Goal: Information Seeking & Learning: Learn about a topic

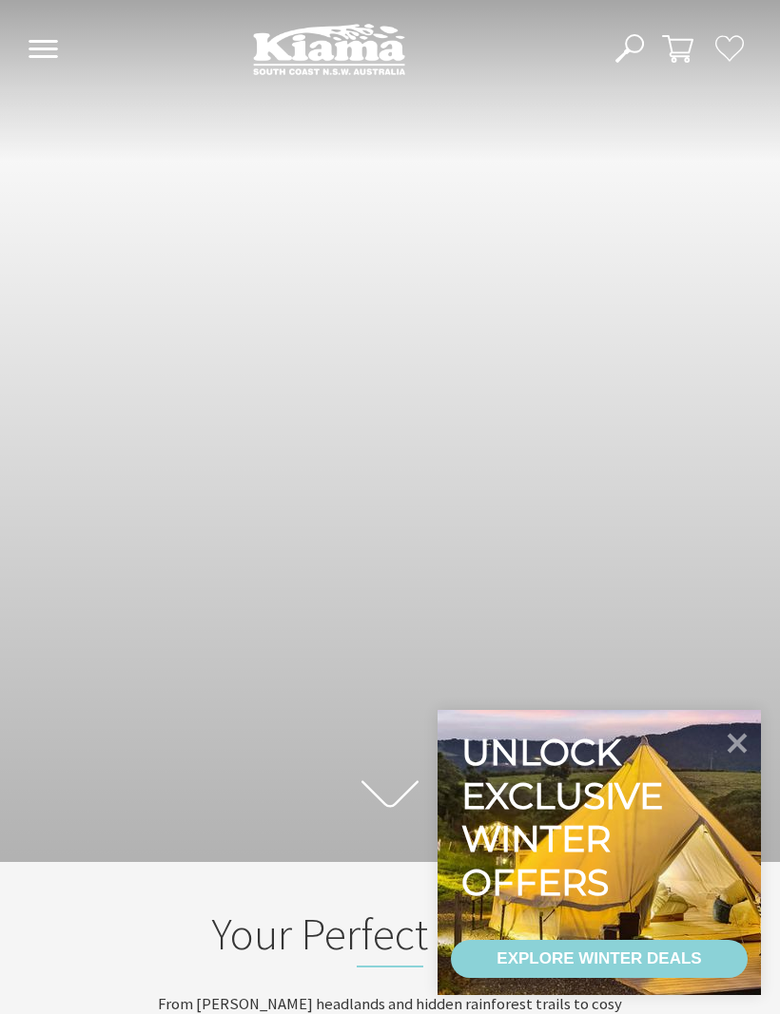
click at [723, 740] on icon at bounding box center [737, 743] width 40 height 40
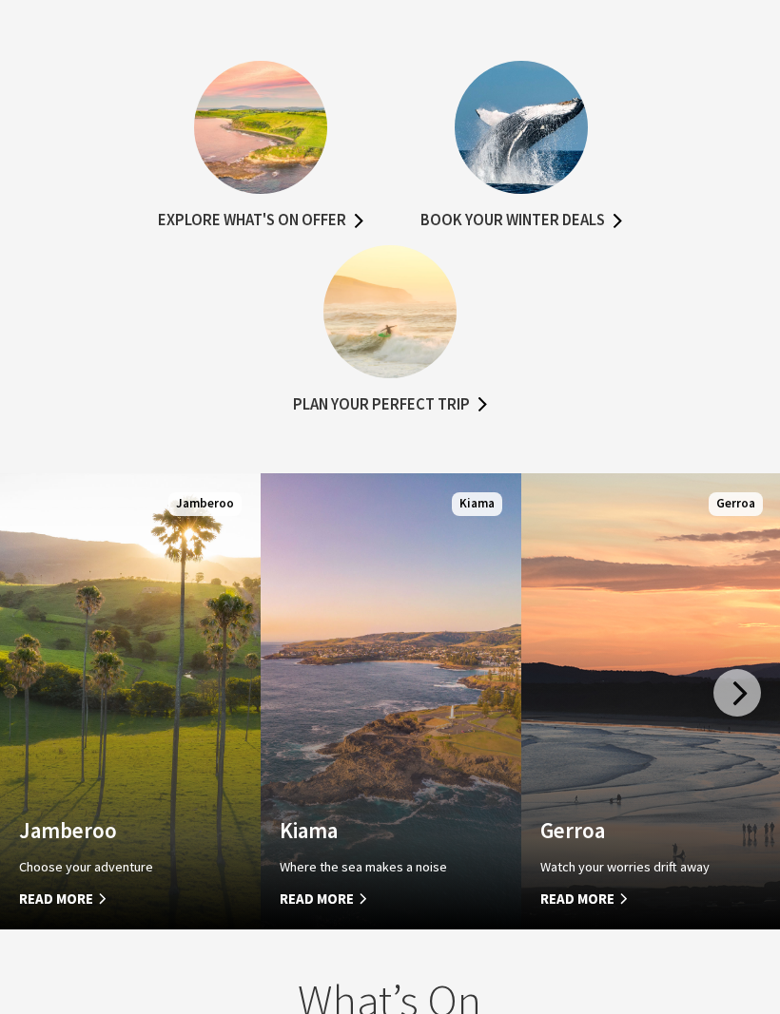
scroll to position [1295, 0]
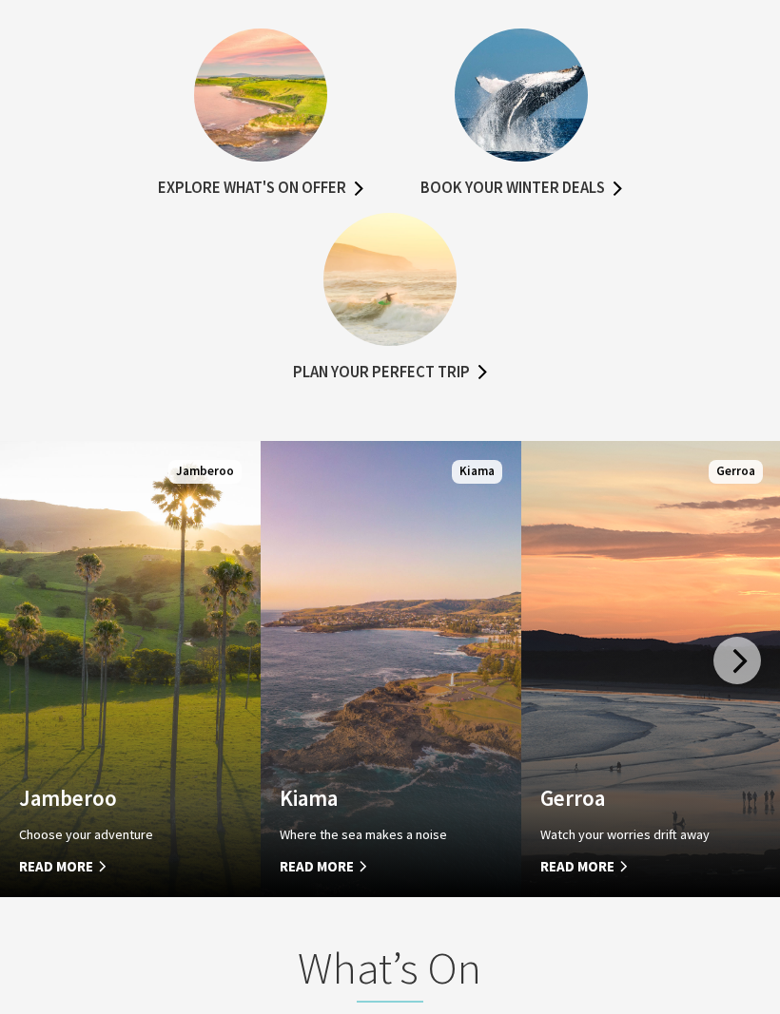
click at [322, 878] on span "Read More" at bounding box center [370, 867] width 183 height 23
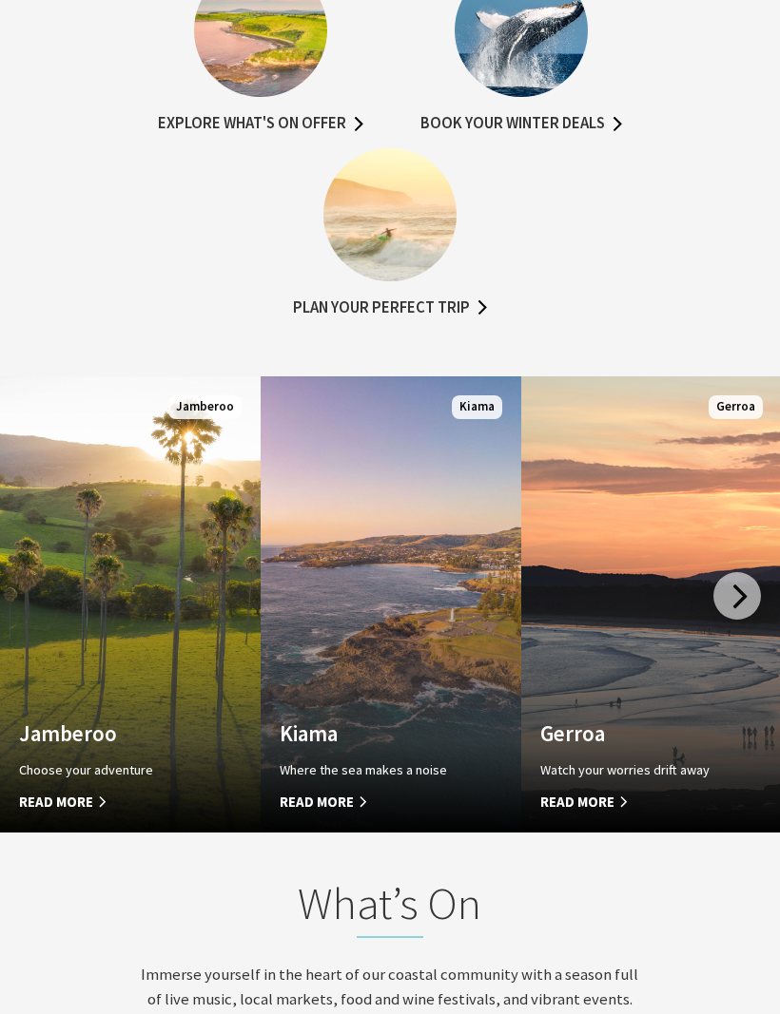
click at [383, 235] on img at bounding box center [389, 214] width 133 height 133
click at [400, 322] on link "Plan your perfect trip" at bounding box center [390, 309] width 194 height 27
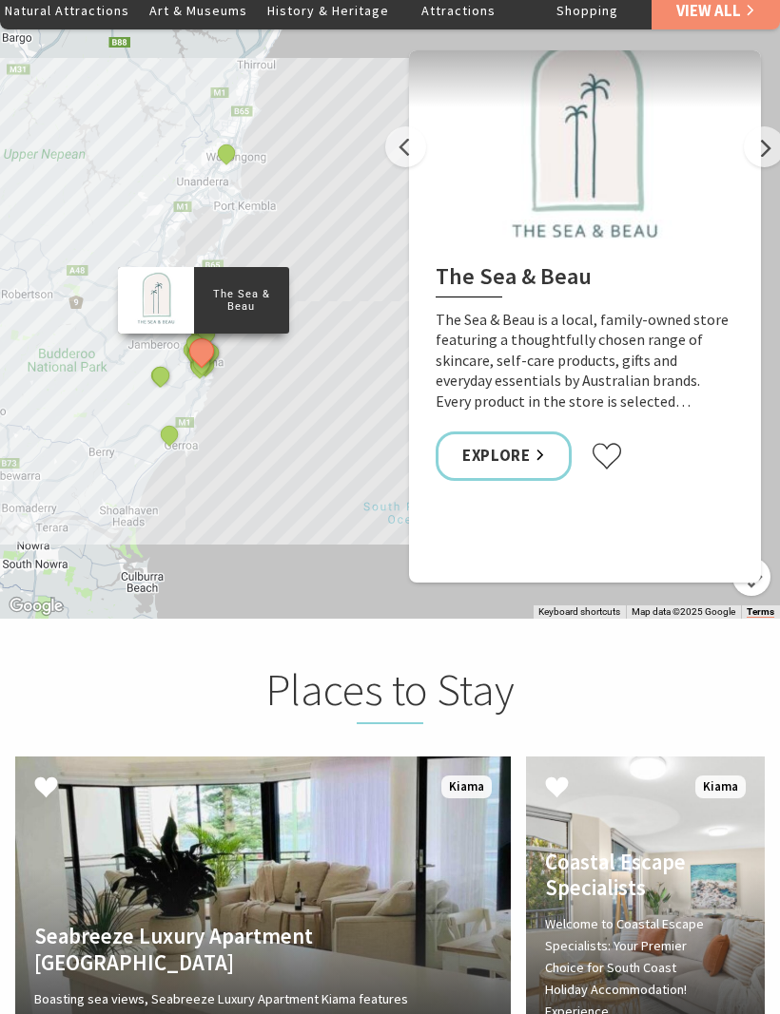
scroll to position [4037, 0]
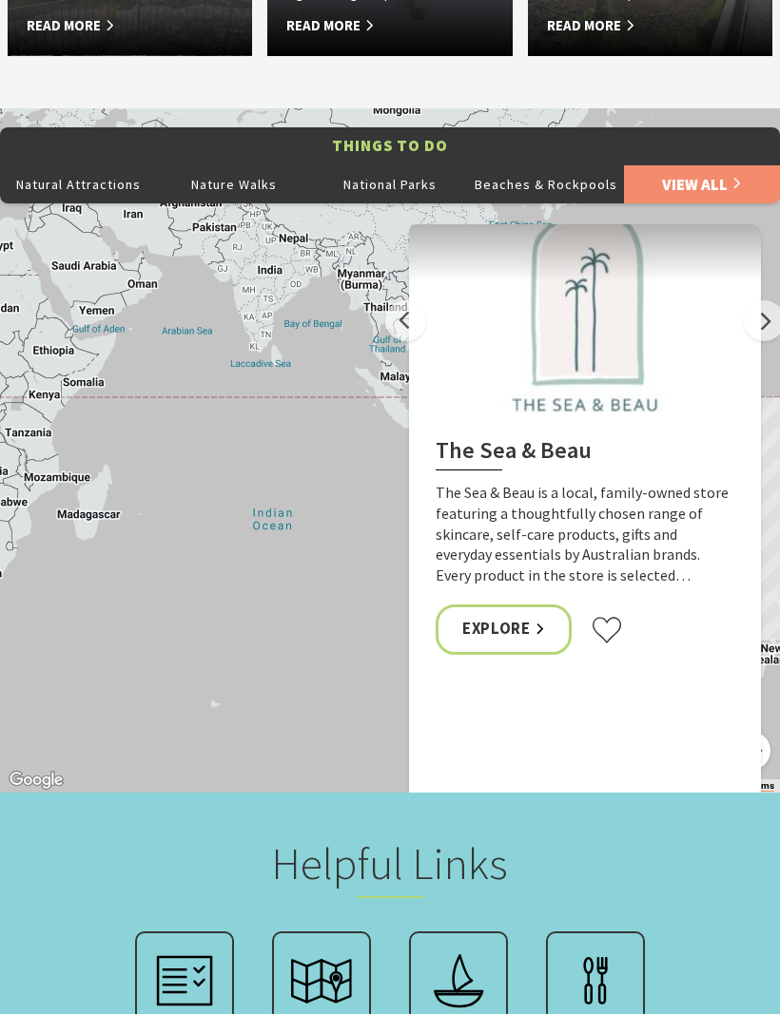
scroll to position [9588, 0]
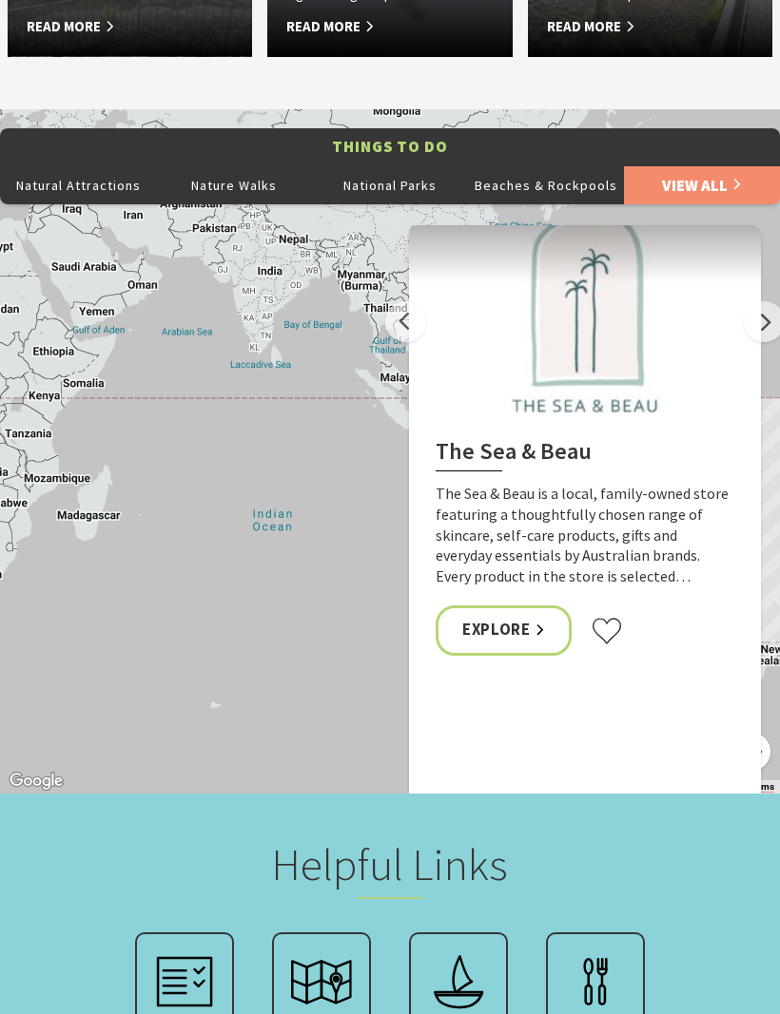
click at [324, 944] on img at bounding box center [321, 982] width 76 height 76
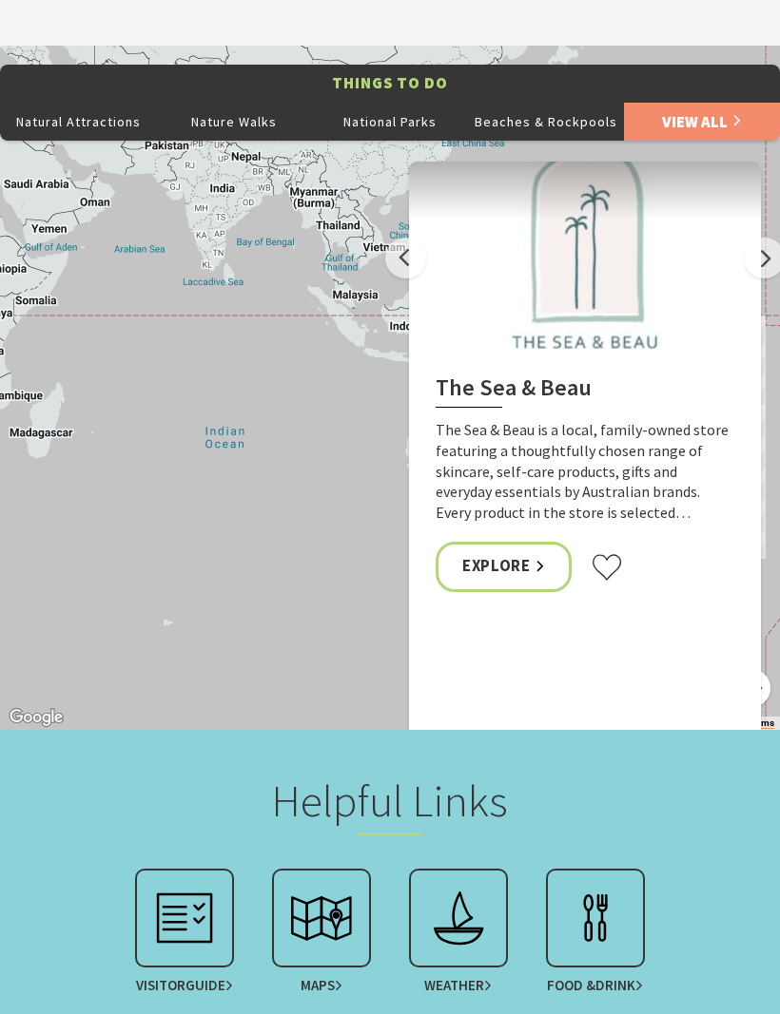
click at [585, 880] on img at bounding box center [595, 918] width 76 height 76
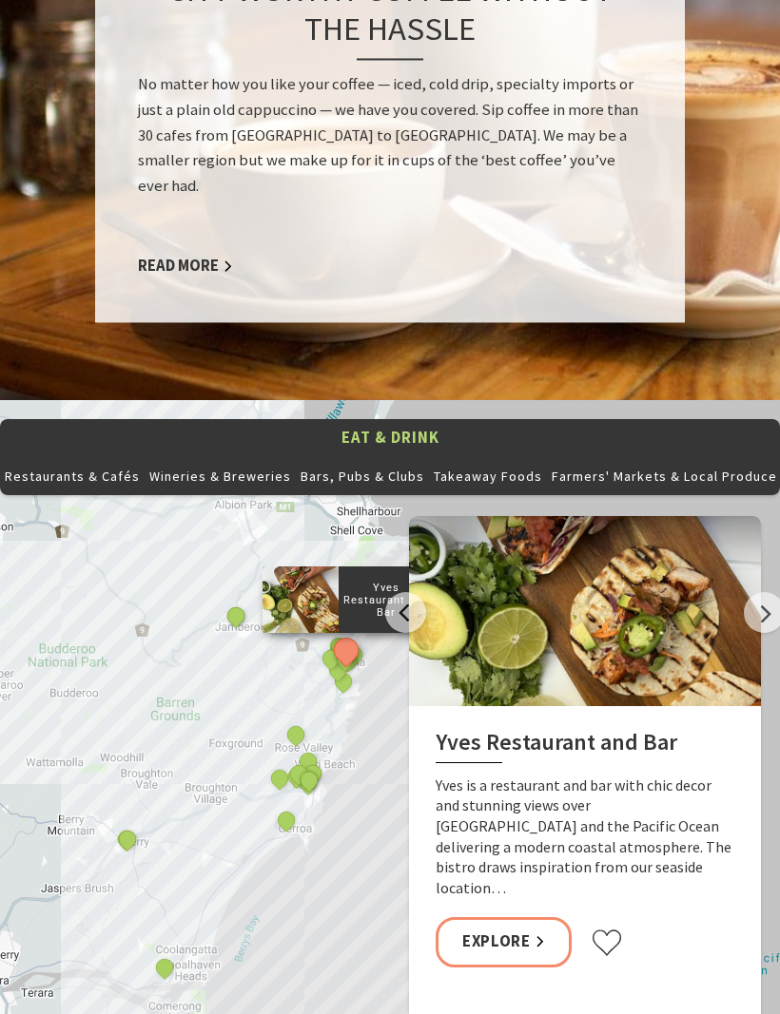
scroll to position [1999, 0]
click at [188, 256] on link "Read More" at bounding box center [185, 266] width 95 height 21
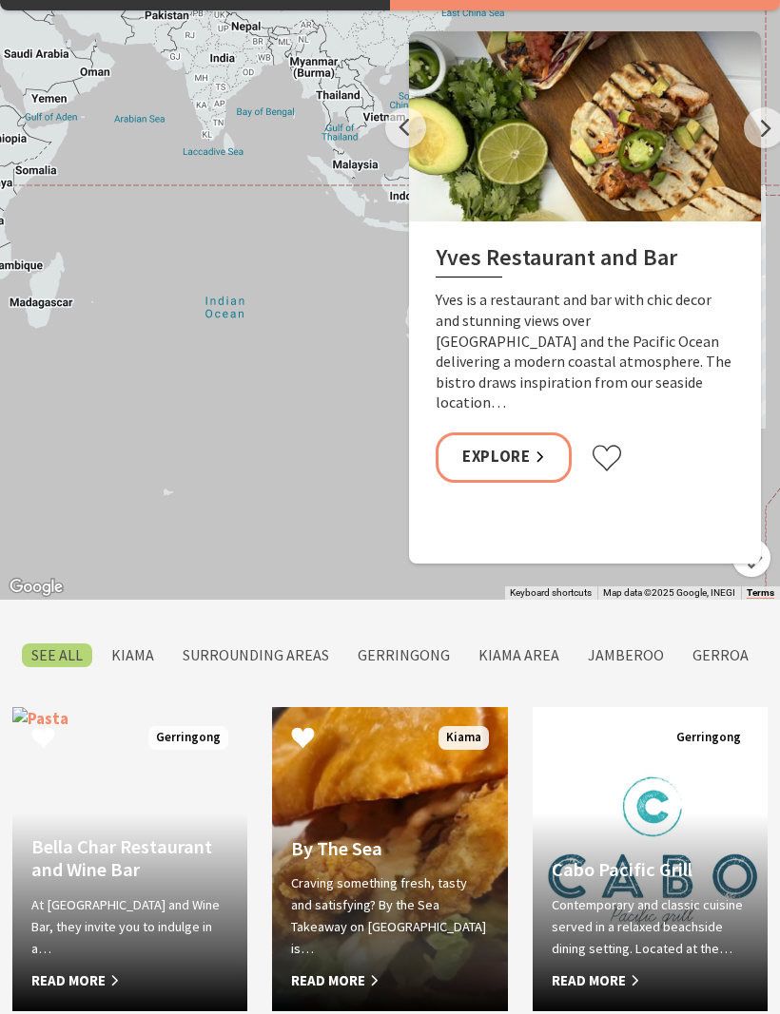
scroll to position [1089, 0]
click at [141, 667] on label "Kiama" at bounding box center [133, 656] width 62 height 24
click at [0, 0] on input "Kiama" at bounding box center [0, 0] width 0 height 0
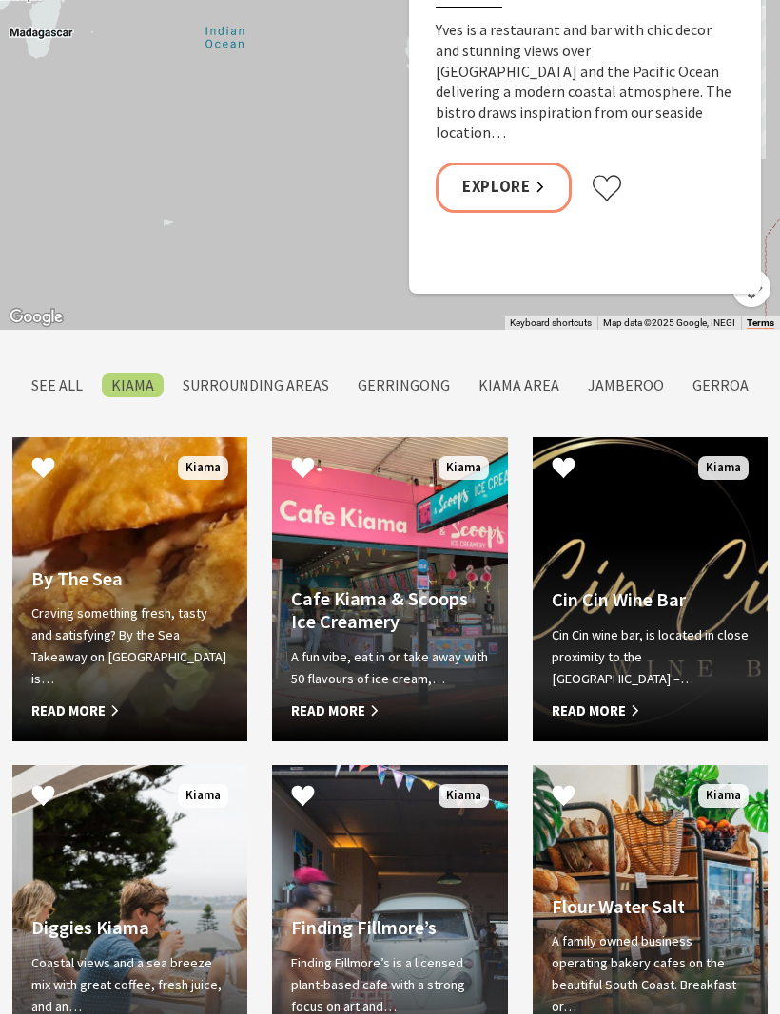
scroll to position [1170, 0]
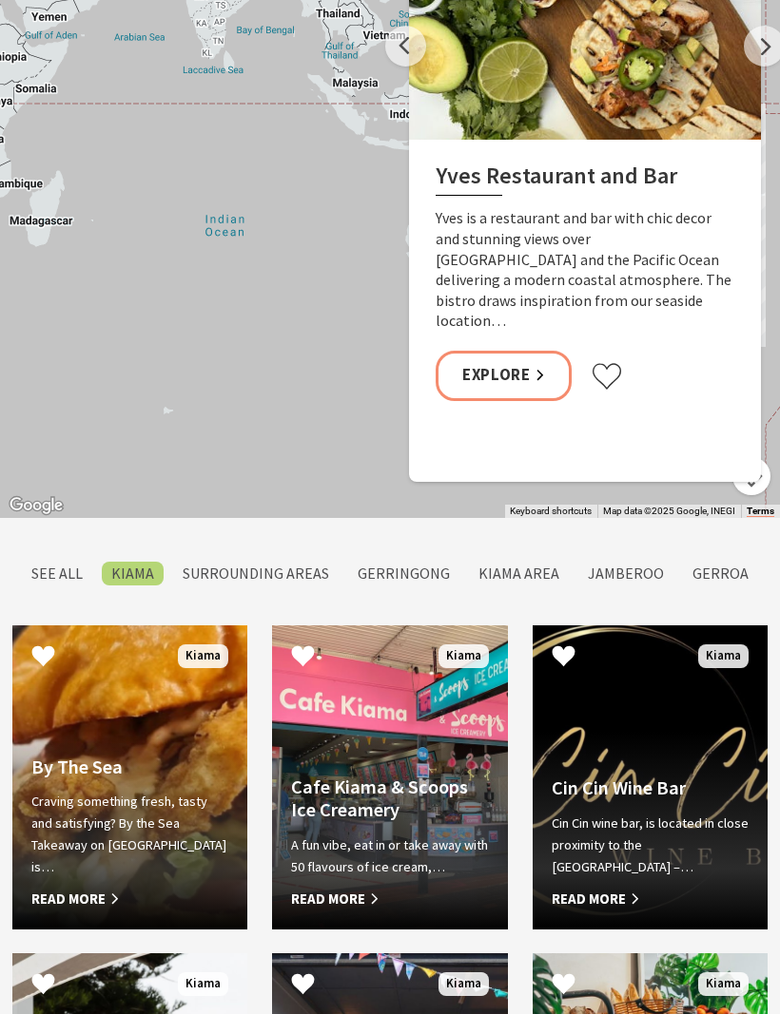
click at [504, 587] on label "Kiama Area" at bounding box center [519, 575] width 100 height 24
click at [0, 0] on input "Kiama Area" at bounding box center [0, 0] width 0 height 0
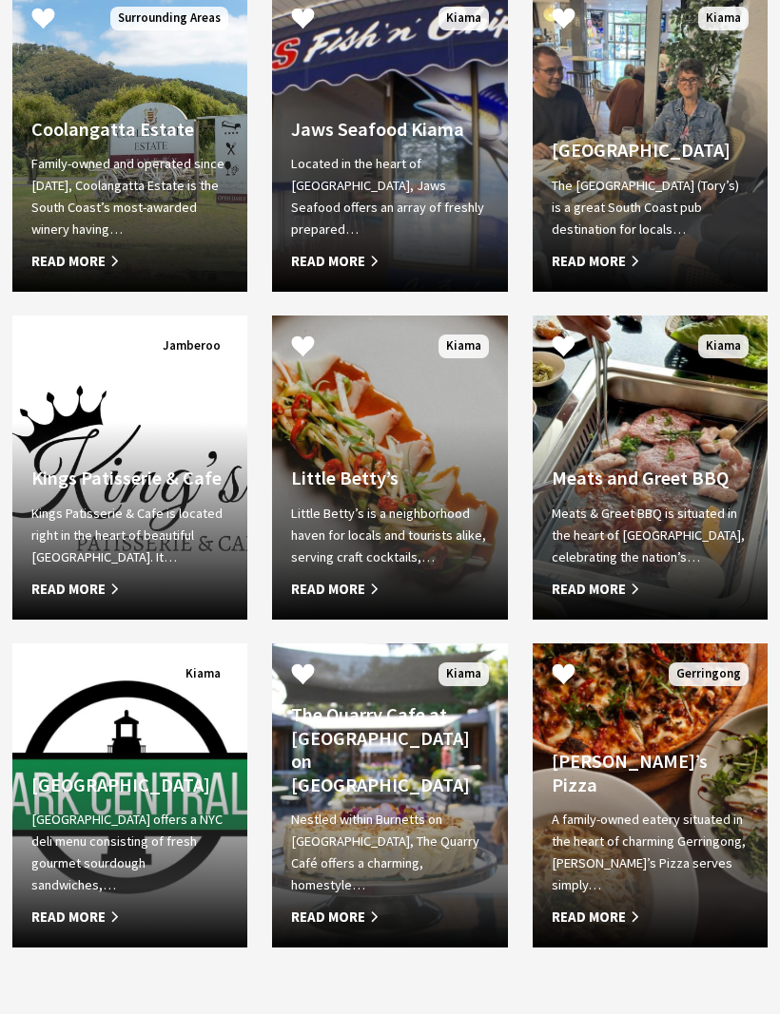
scroll to position [1687, 0]
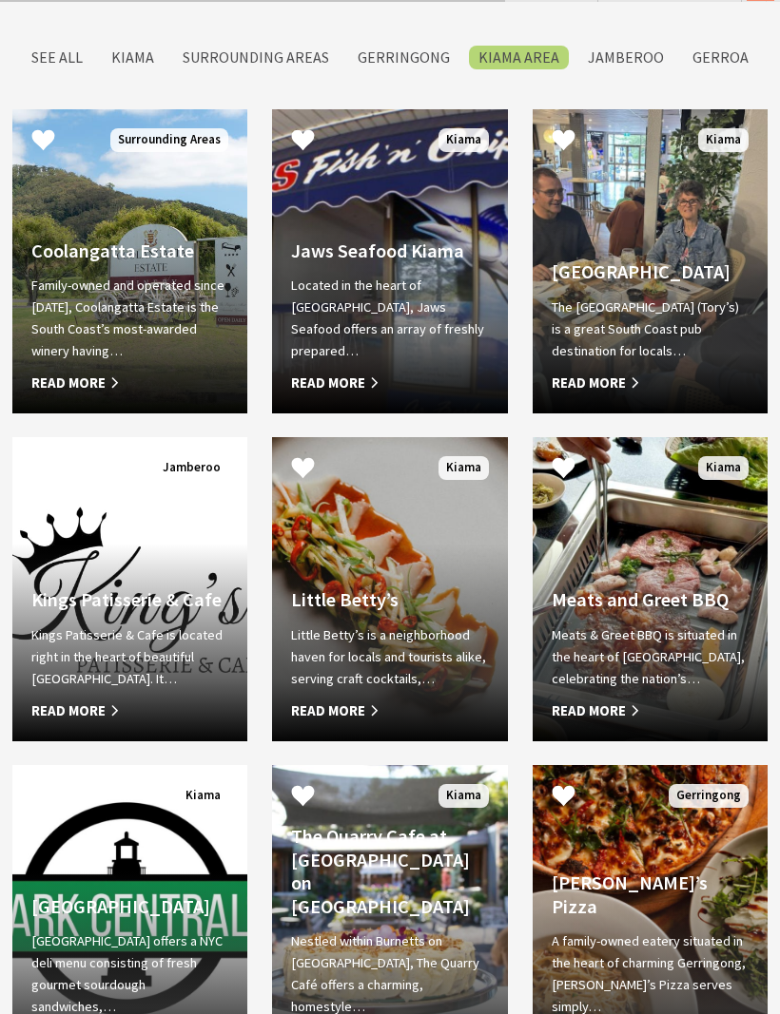
click at [617, 69] on label "Jamberoo" at bounding box center [625, 58] width 95 height 24
click at [0, 0] on input "Jamberoo" at bounding box center [0, 0] width 0 height 0
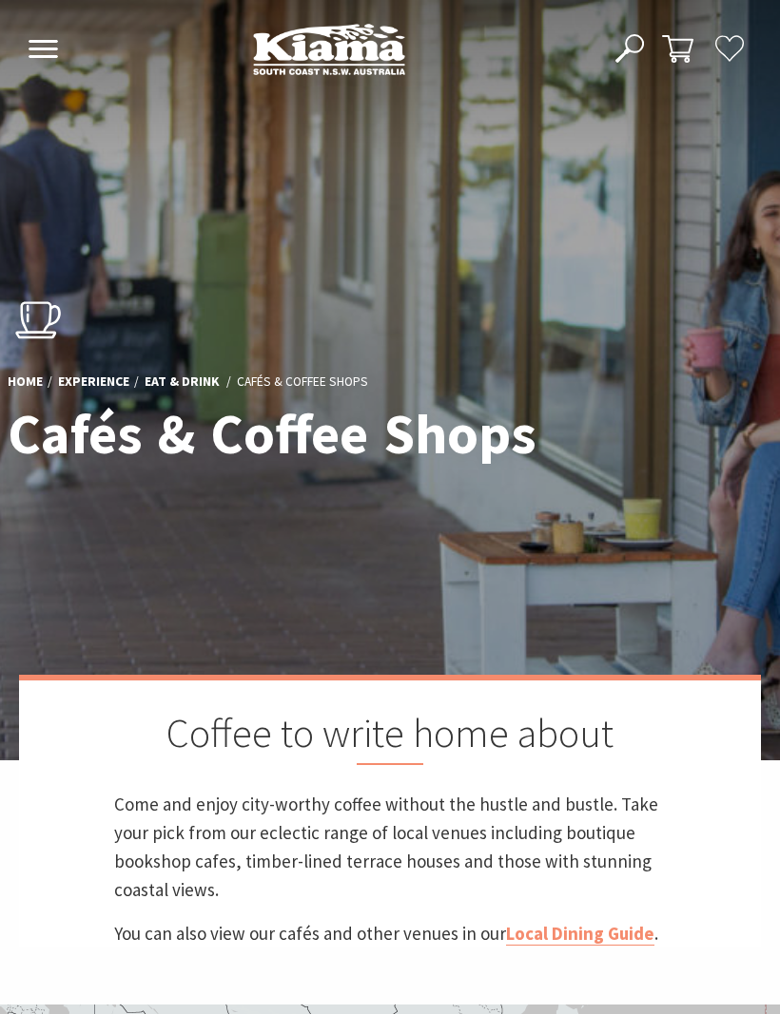
scroll to position [1751, 0]
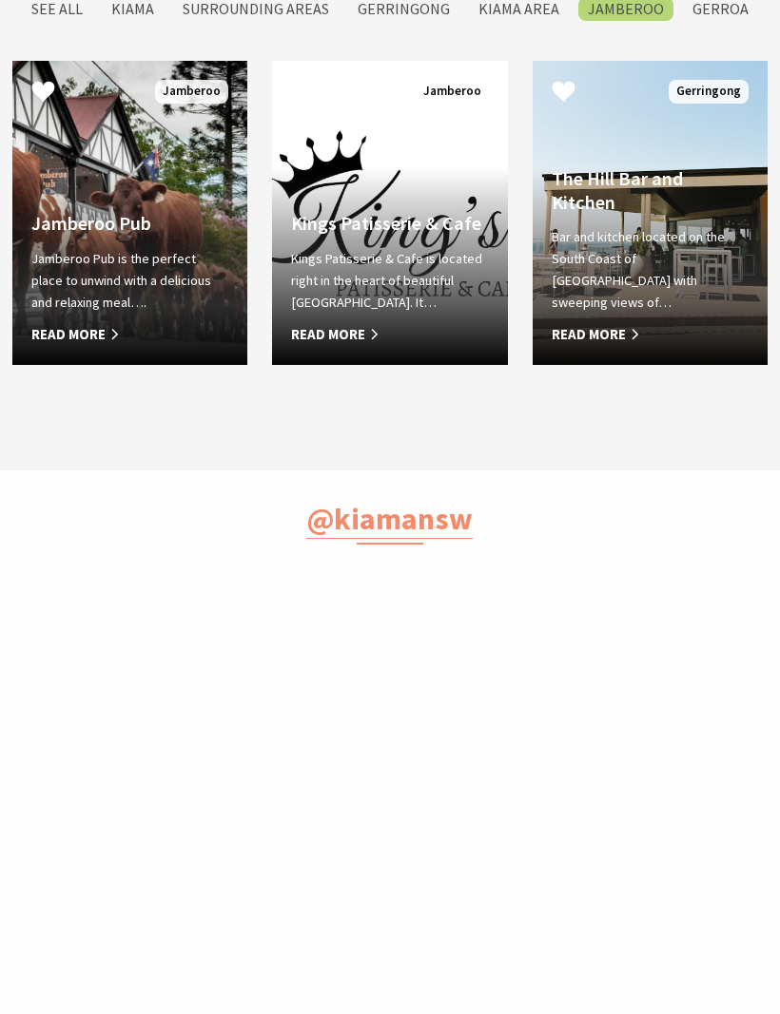
scroll to position [547, 775]
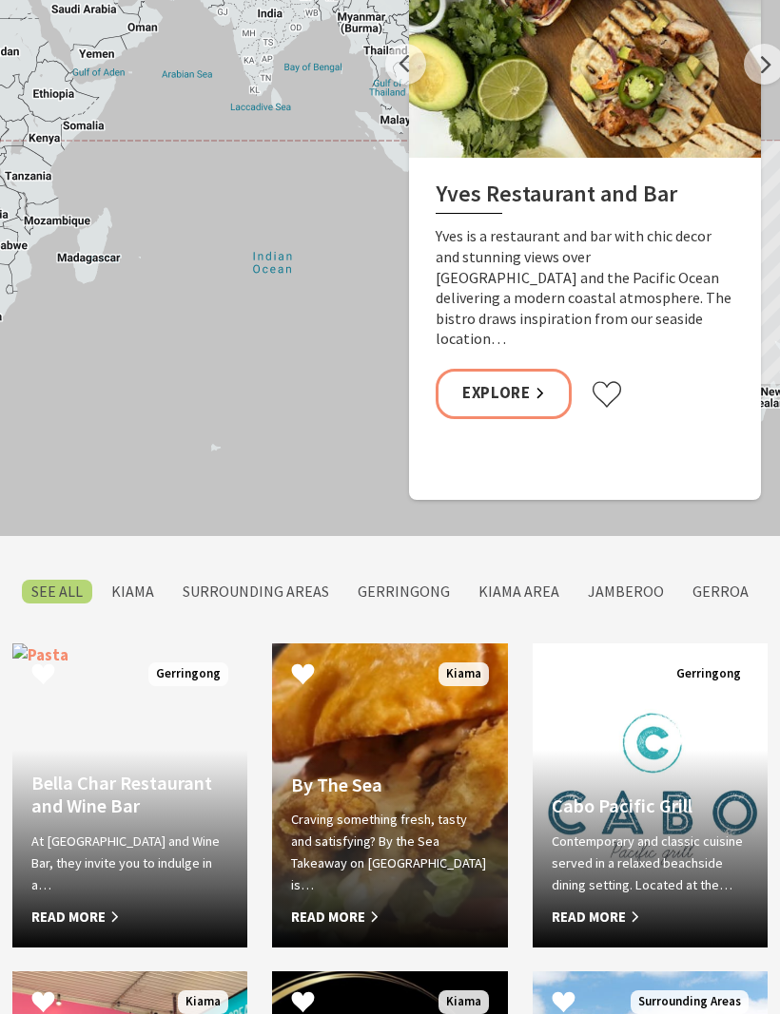
scroll to position [10, 10]
